Goal: Book appointment/travel/reservation

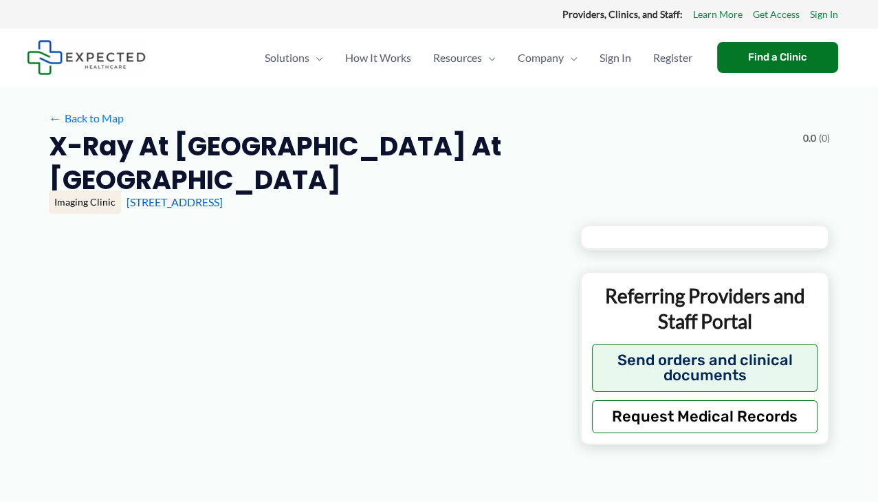
type input "**********"
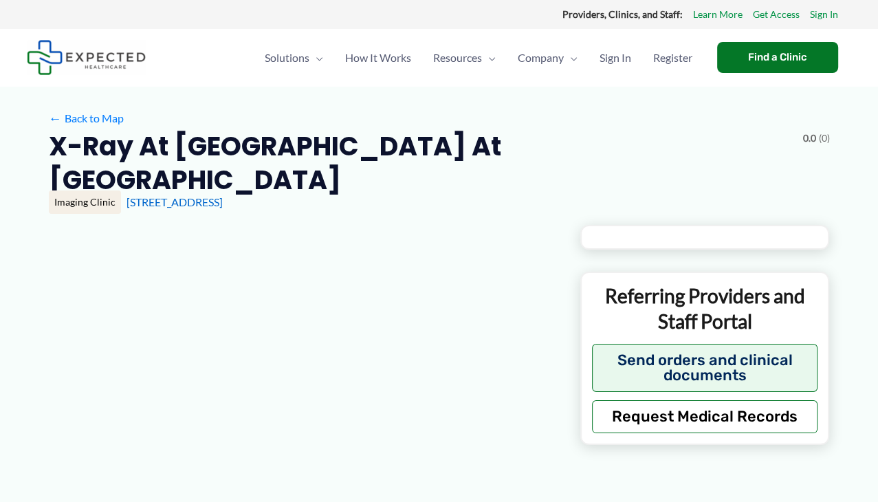
type input "**********"
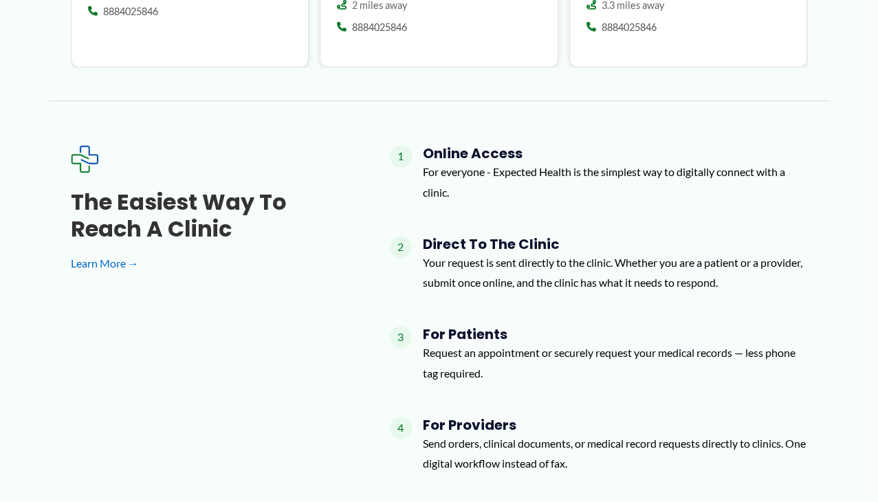
scroll to position [1419, 0]
